Goal: Find specific page/section: Find specific page/section

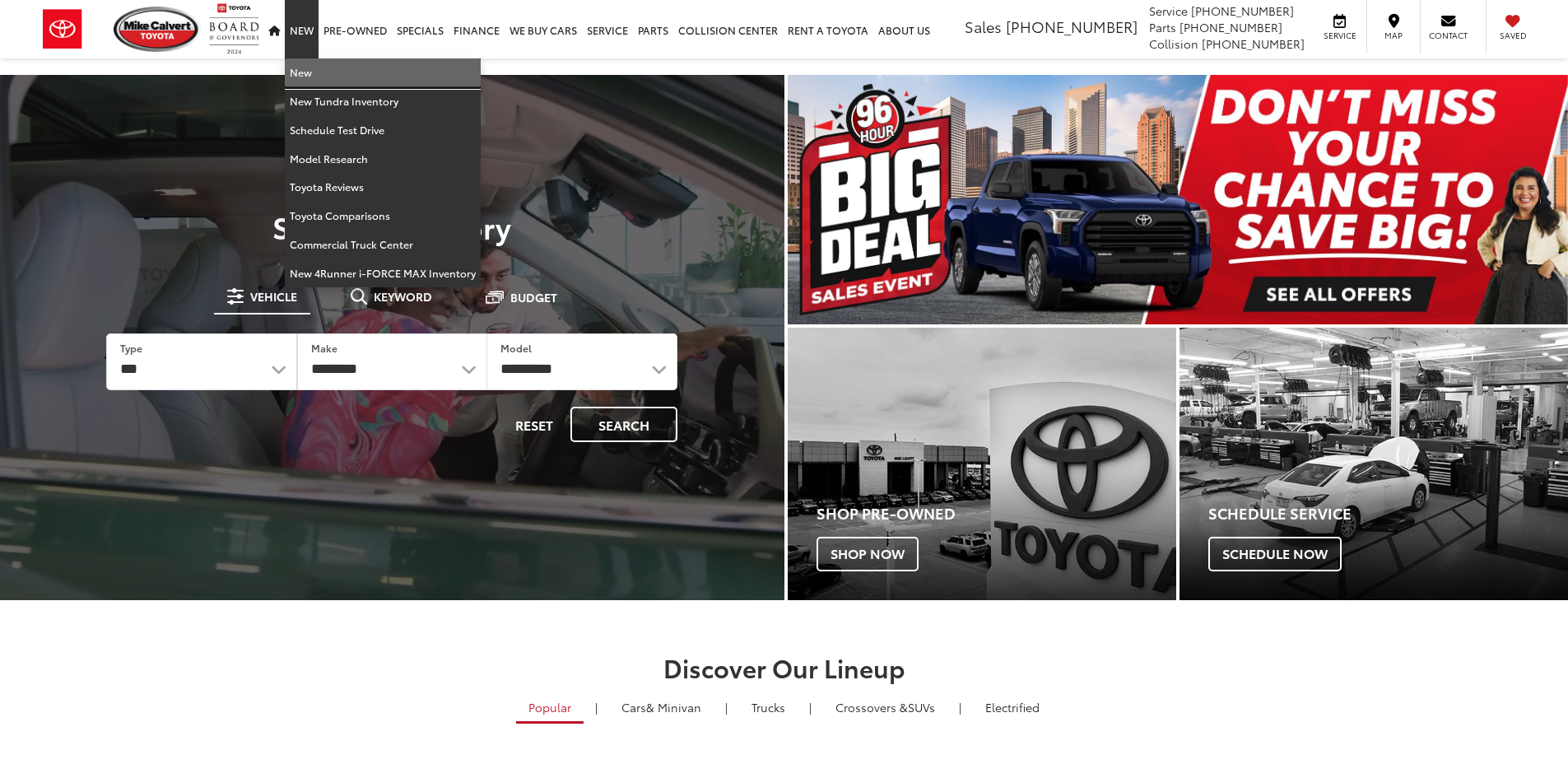
click at [302, 71] on link "New" at bounding box center [383, 72] width 196 height 29
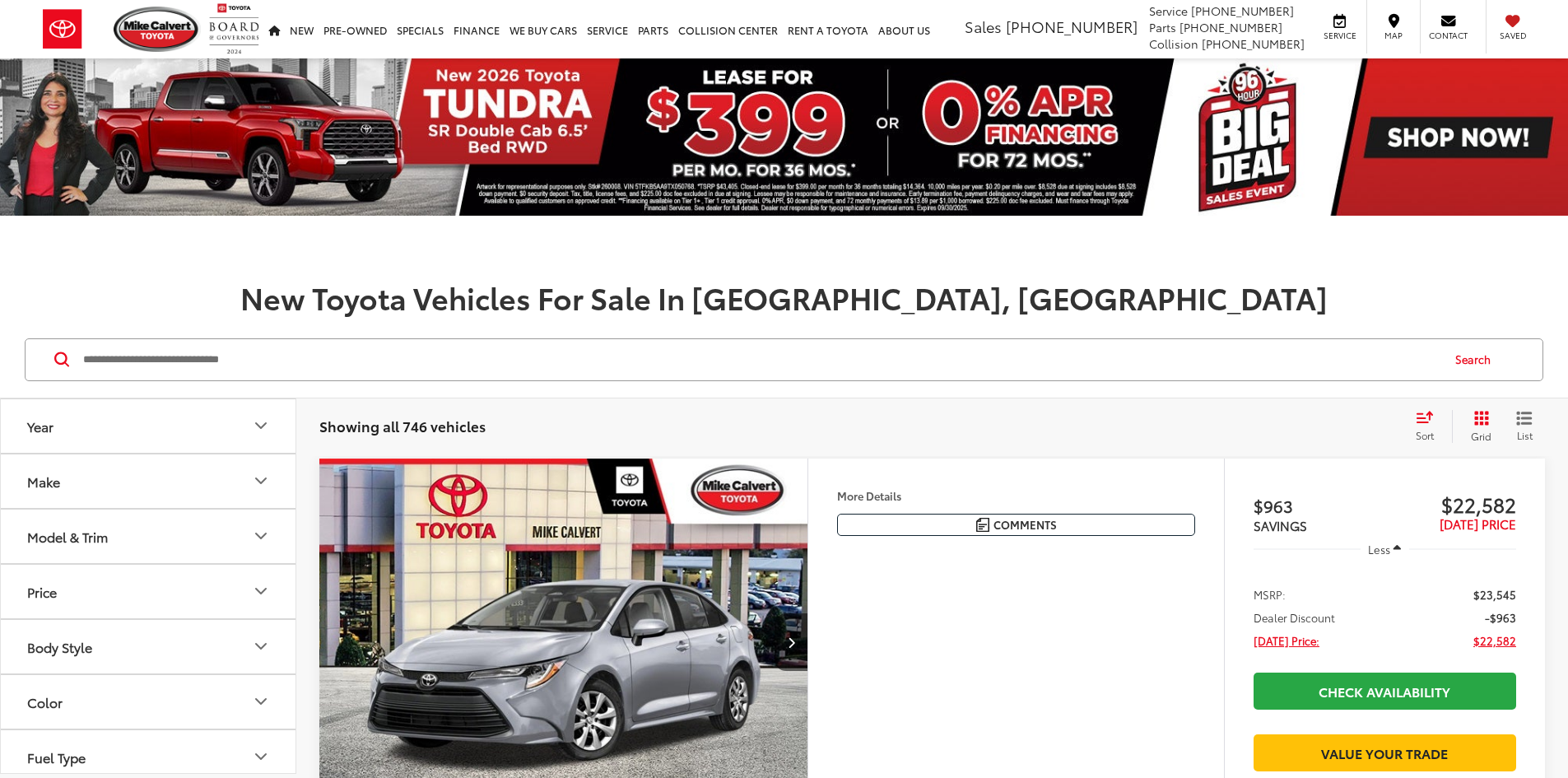
click at [174, 359] on input "Search by Make, Model, or Keyword" at bounding box center [760, 360] width 1359 height 40
